Goal: Information Seeking & Learning: Learn about a topic

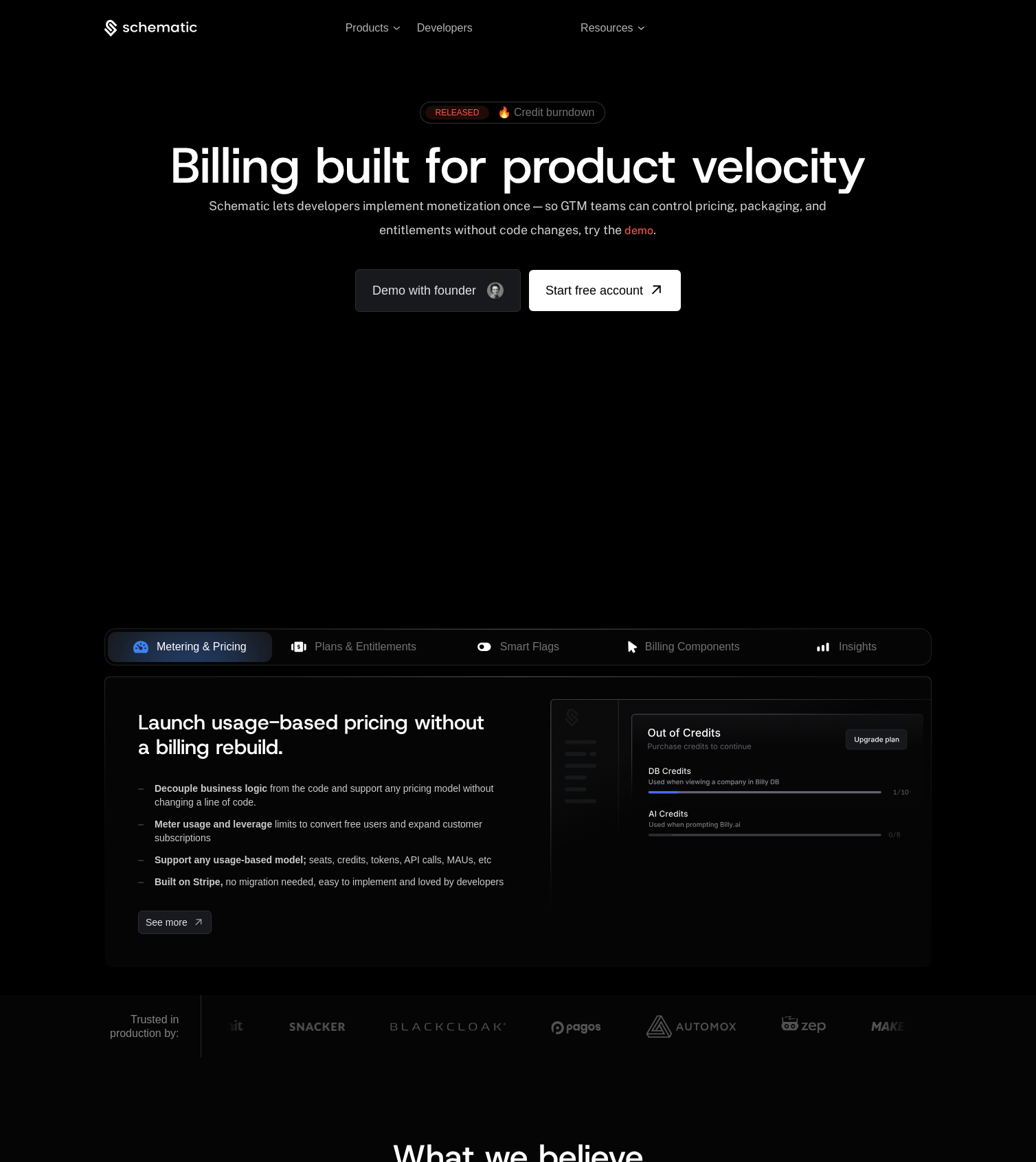
click at [129, 264] on div "RELEASED 🔥 Credit burndown Billing built for product velocity Schematic lets de…" at bounding box center [517, 203] width 827 height 217
